Goal: Information Seeking & Learning: Compare options

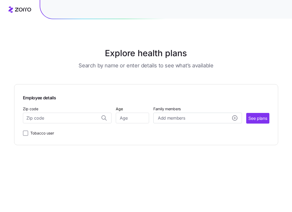
click at [2, 92] on div "Explore health plans Search by name or enter details to see what’s available Em…" at bounding box center [146, 106] width 292 height 212
click at [40, 119] on input "Zip code" at bounding box center [67, 117] width 89 height 11
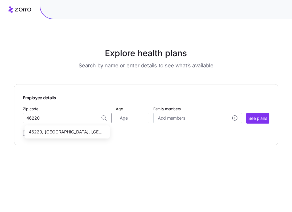
click at [78, 132] on span "46220, [GEOGRAPHIC_DATA], [GEOGRAPHIC_DATA]" at bounding box center [66, 131] width 74 height 7
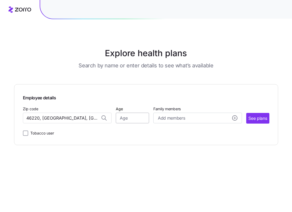
type input "46220, [GEOGRAPHIC_DATA], [GEOGRAPHIC_DATA]"
click at [127, 117] on input "Age" at bounding box center [132, 117] width 33 height 11
type input "42"
click at [165, 118] on span "Add members" at bounding box center [171, 118] width 27 height 7
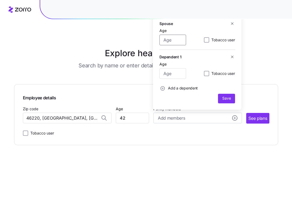
click at [173, 40] on input "Age" at bounding box center [172, 40] width 27 height 11
click at [171, 39] on input "Age" at bounding box center [172, 40] width 27 height 11
type input "35"
click at [171, 74] on input "Age" at bounding box center [172, 73] width 27 height 11
type input "8"
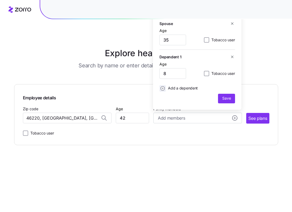
click at [163, 87] on icon "add icon" at bounding box center [162, 88] width 4 height 4
click at [169, 73] on input "Age" at bounding box center [172, 73] width 27 height 11
type input "5"
click at [163, 87] on icon "add icon" at bounding box center [162, 88] width 4 height 4
click at [172, 70] on input "Age" at bounding box center [172, 73] width 27 height 11
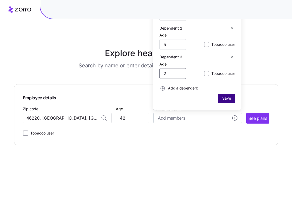
type input "2"
click at [225, 98] on span "Save" at bounding box center [226, 97] width 9 height 5
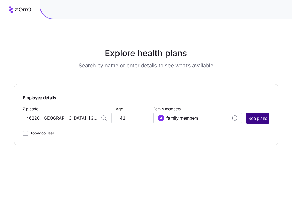
click at [258, 118] on span "See plans" at bounding box center [257, 118] width 19 height 7
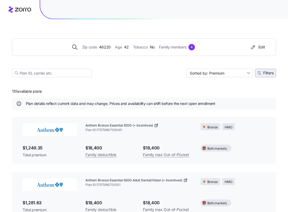
click at [261, 72] on span "Filters" at bounding box center [265, 73] width 16 height 4
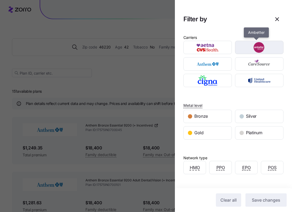
click at [256, 46] on img "button" at bounding box center [258, 47] width 39 height 11
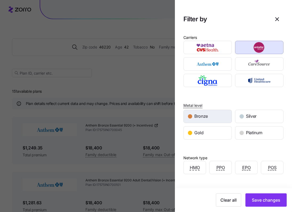
click at [204, 116] on span "Bronze" at bounding box center [201, 116] width 14 height 7
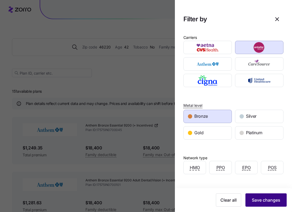
click at [263, 198] on span "Save changes" at bounding box center [265, 199] width 28 height 6
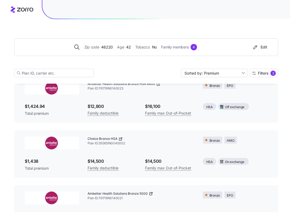
scroll to position [205, 0]
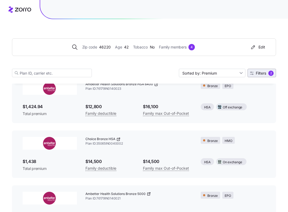
click at [260, 74] on span "Filters" at bounding box center [260, 73] width 10 height 4
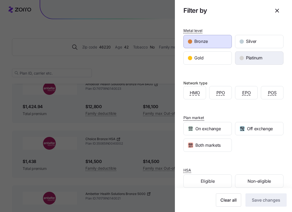
scroll to position [83, 0]
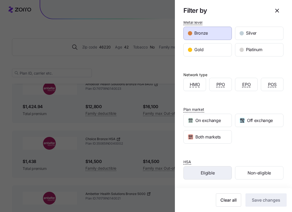
click at [210, 172] on span "Eligible" at bounding box center [207, 172] width 14 height 7
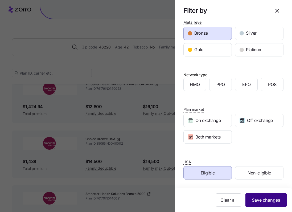
click at [265, 200] on span "Save changes" at bounding box center [265, 199] width 28 height 6
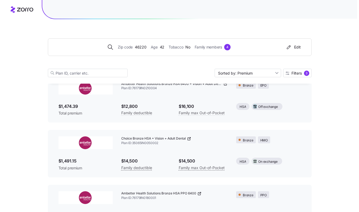
scroll to position [159, 0]
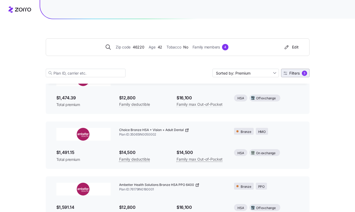
click at [291, 72] on span "Filters" at bounding box center [294, 73] width 10 height 4
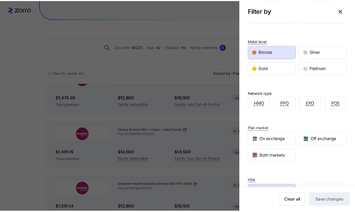
scroll to position [0, 0]
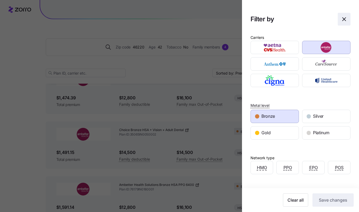
click at [291, 19] on icon "button" at bounding box center [344, 19] width 6 height 6
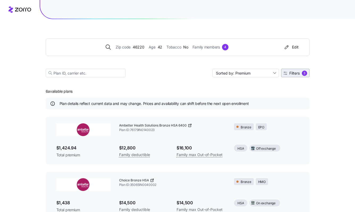
click at [291, 73] on span "Filters" at bounding box center [294, 73] width 10 height 4
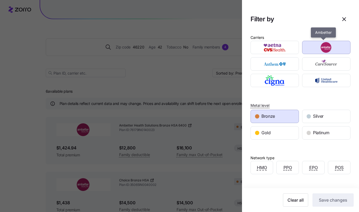
click at [291, 48] on img "button" at bounding box center [326, 47] width 39 height 11
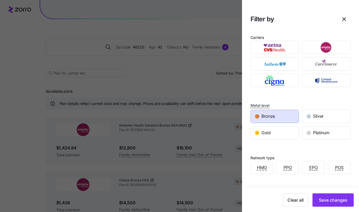
click at [280, 115] on div "Bronze" at bounding box center [275, 116] width 48 height 13
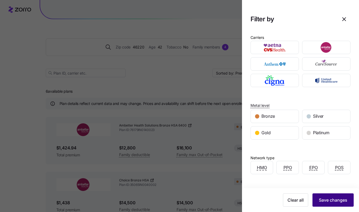
click at [291, 199] on span "Save changes" at bounding box center [333, 199] width 28 height 6
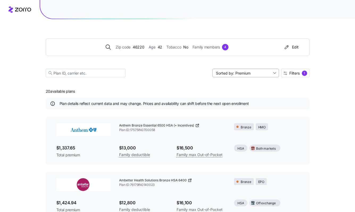
click at [264, 73] on input "Sorted by: Premium" at bounding box center [245, 73] width 66 height 9
click at [256, 83] on div "Premium" at bounding box center [245, 85] width 62 height 8
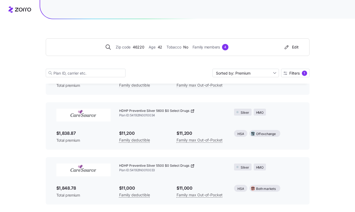
scroll to position [965, 0]
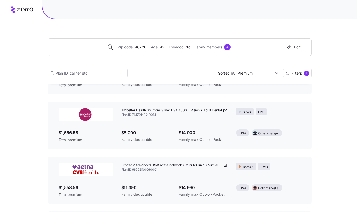
scroll to position [494, 0]
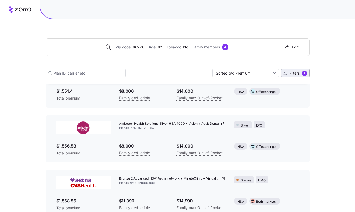
click at [291, 70] on button "Filters 1" at bounding box center [295, 73] width 28 height 9
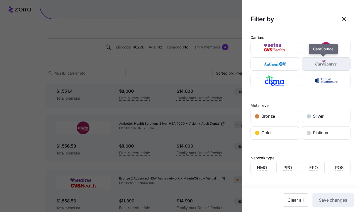
click at [291, 63] on img "button" at bounding box center [326, 63] width 39 height 11
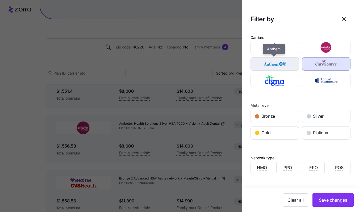
click at [282, 64] on img "button" at bounding box center [274, 63] width 39 height 11
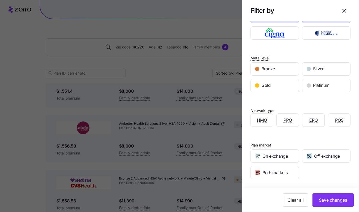
scroll to position [83, 0]
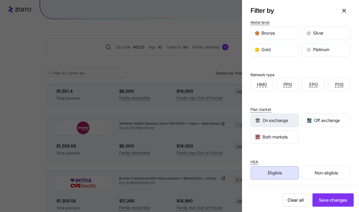
click at [285, 119] on span "On exchange" at bounding box center [274, 120] width 25 height 7
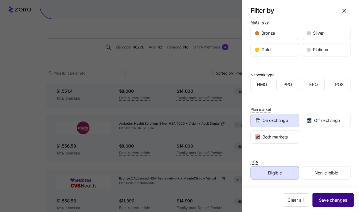
click at [291, 200] on span "Save changes" at bounding box center [333, 199] width 28 height 6
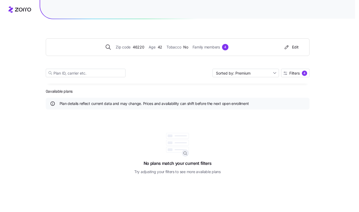
scroll to position [0, 0]
click at [291, 73] on span "Filters" at bounding box center [296, 73] width 10 height 4
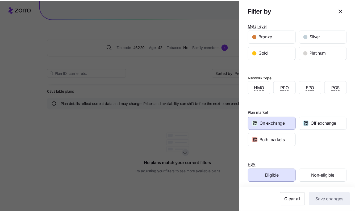
scroll to position [83, 0]
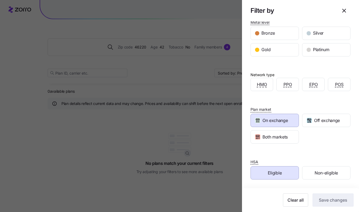
click at [279, 123] on span "On exchange" at bounding box center [274, 120] width 25 height 7
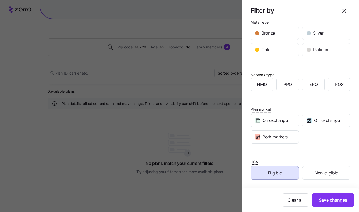
click at [283, 171] on div "Eligible" at bounding box center [275, 172] width 48 height 13
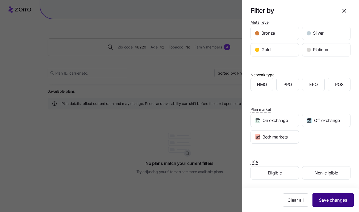
drag, startPoint x: 333, startPoint y: 198, endPoint x: 330, endPoint y: 198, distance: 2.9
click at [291, 198] on span "Save changes" at bounding box center [333, 199] width 28 height 6
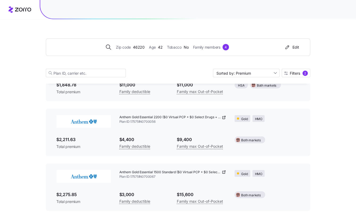
scroll to position [1595, 0]
